Goal: Task Accomplishment & Management: Manage account settings

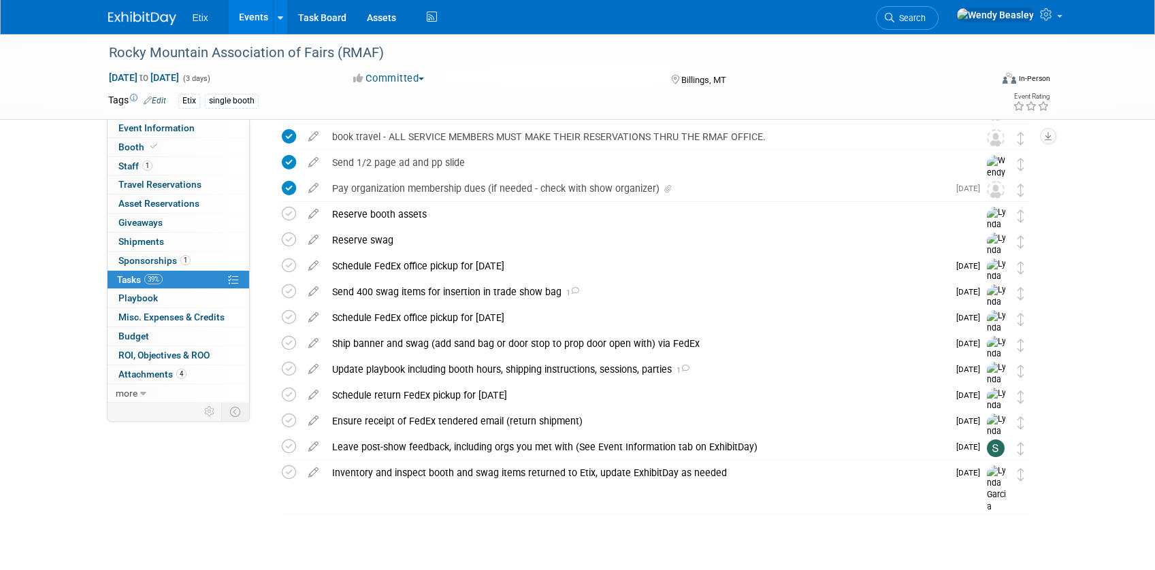
click at [259, 13] on link "Events" at bounding box center [254, 17] width 50 height 34
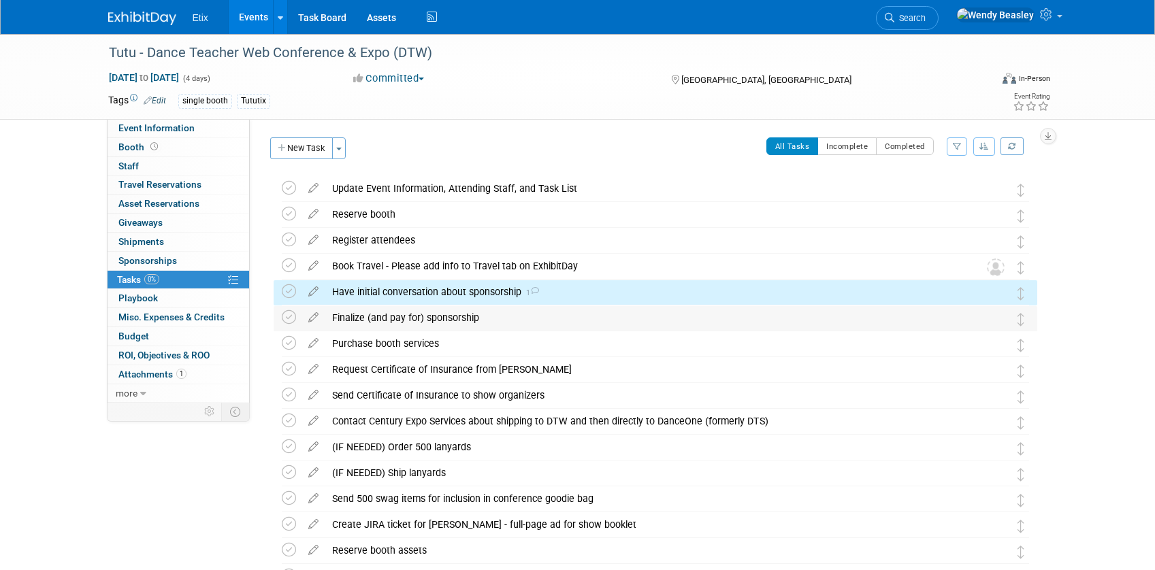
scroll to position [58, 0]
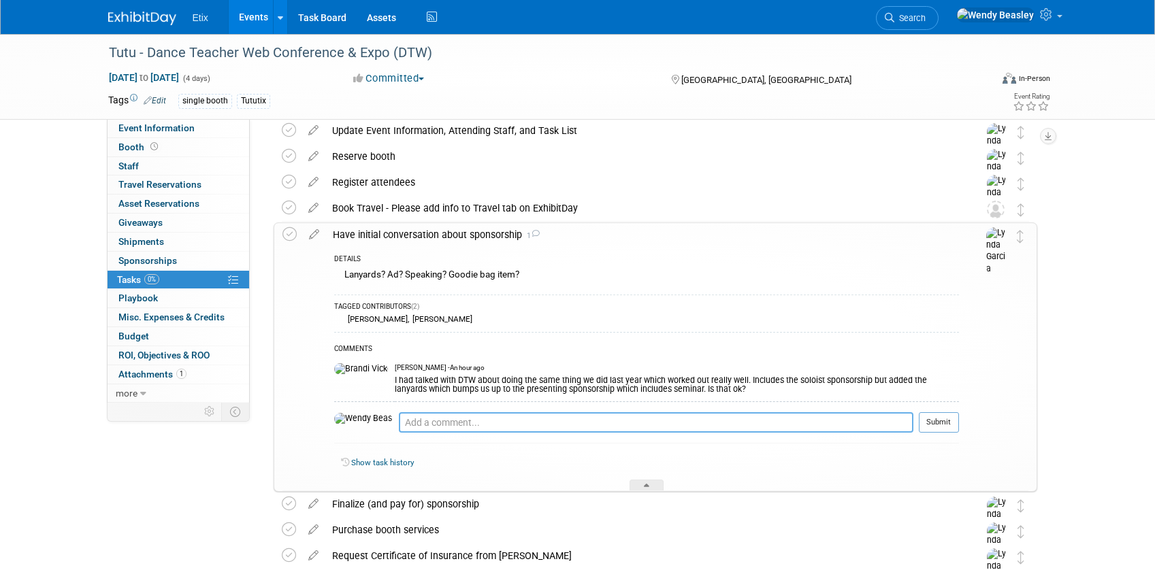
click at [479, 417] on textarea at bounding box center [656, 423] width 515 height 20
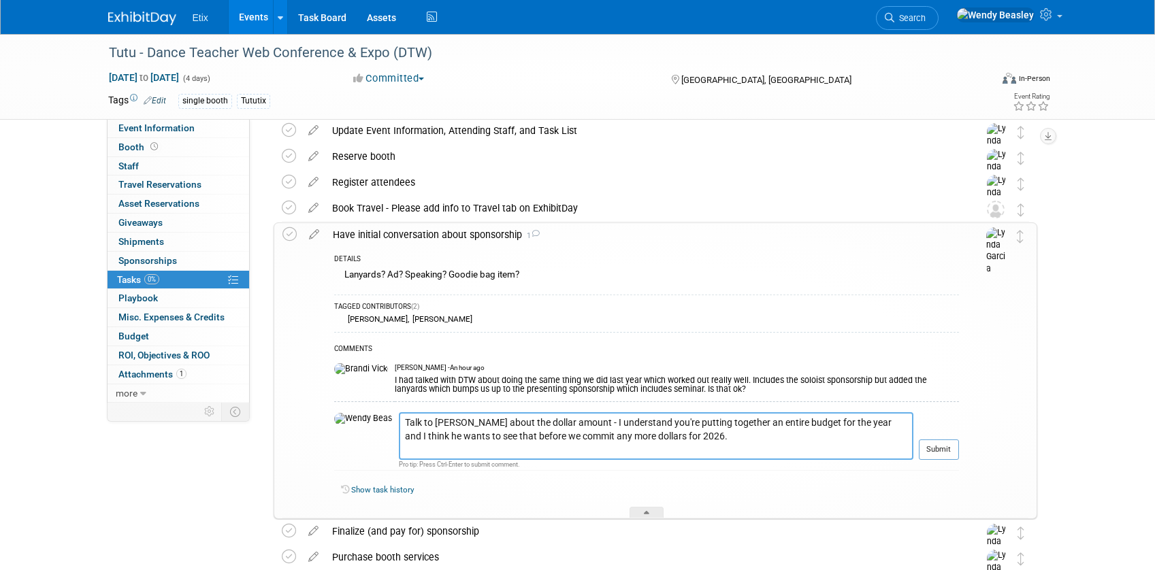
type textarea "Talk to Jared about the dollar amount - I understand you're putting together an…"
click at [935, 438] on td "Submit" at bounding box center [937, 442] width 46 height 59
click at [943, 448] on button "Submit" at bounding box center [939, 450] width 40 height 20
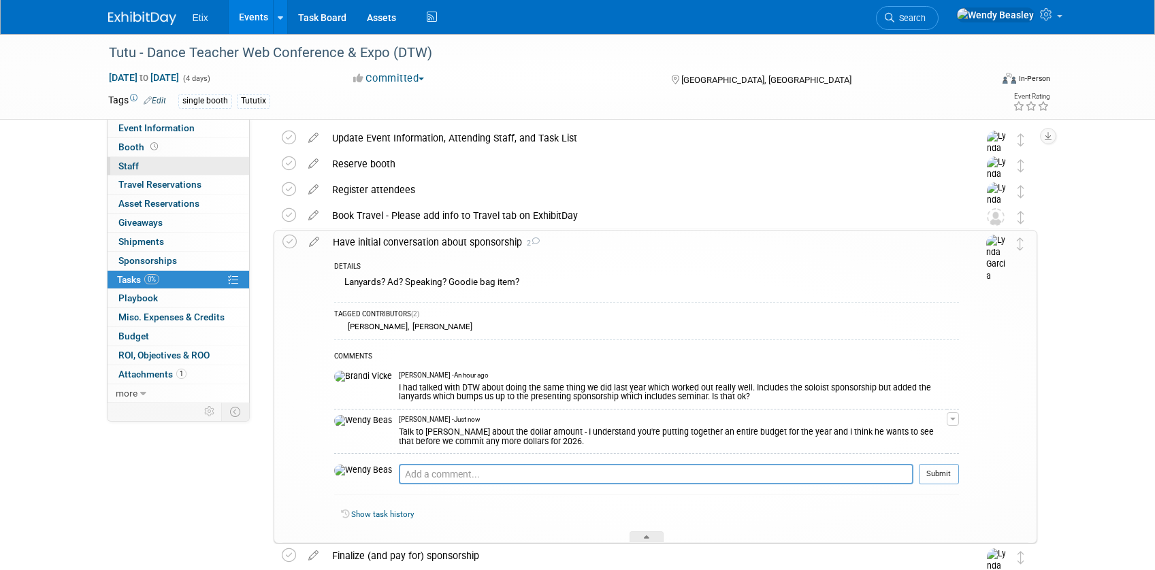
scroll to position [0, 0]
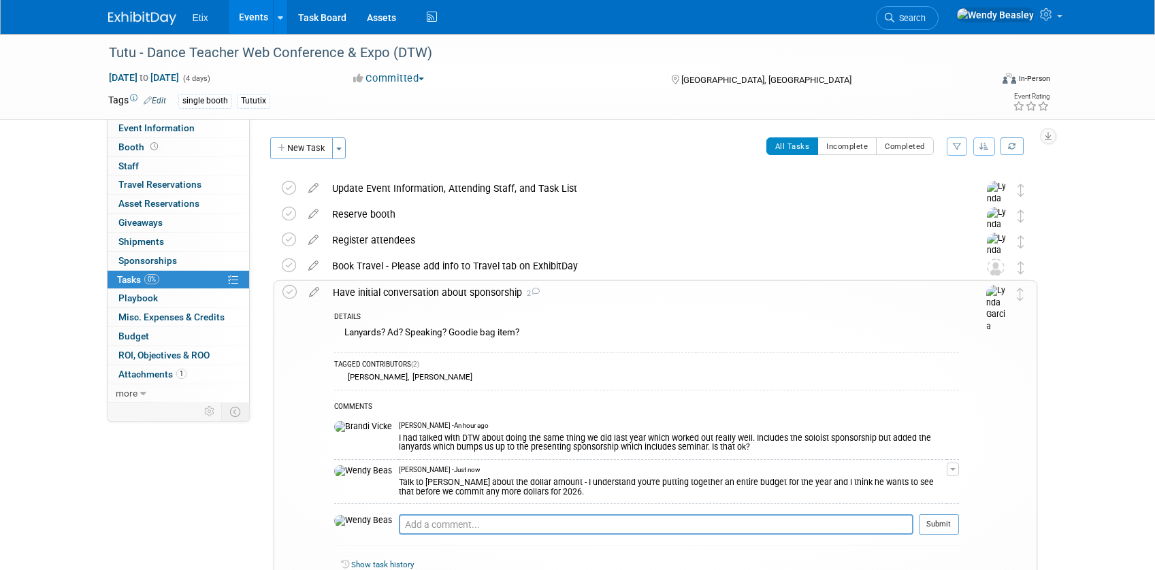
click at [418, 293] on div "Have initial conversation about sponsorship 2" at bounding box center [642, 292] width 633 height 23
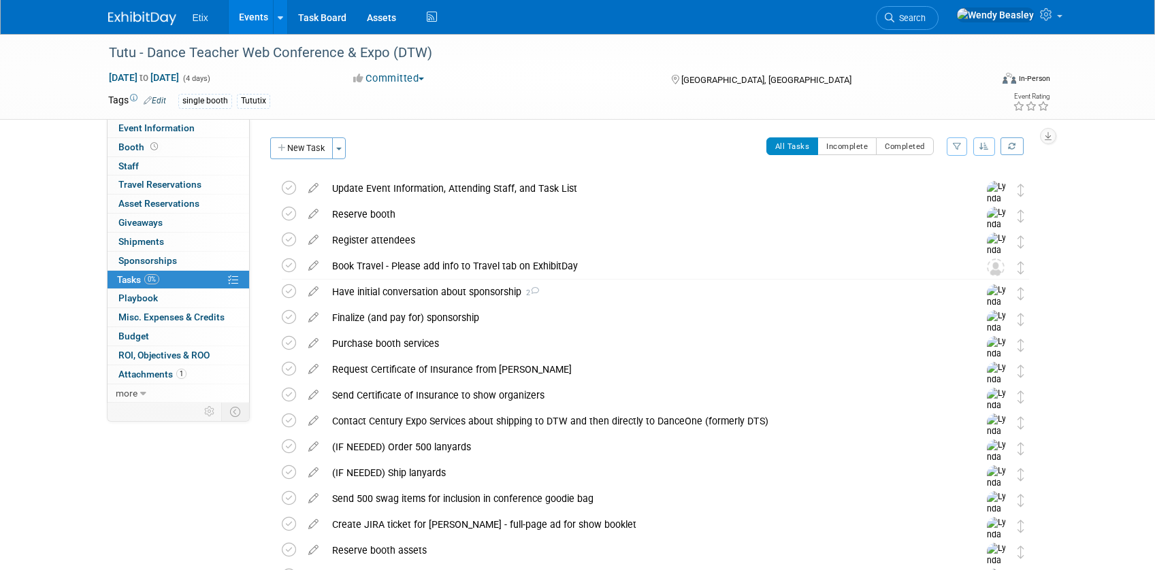
click at [268, 18] on link "Events" at bounding box center [254, 17] width 50 height 34
